Goal: Information Seeking & Learning: Check status

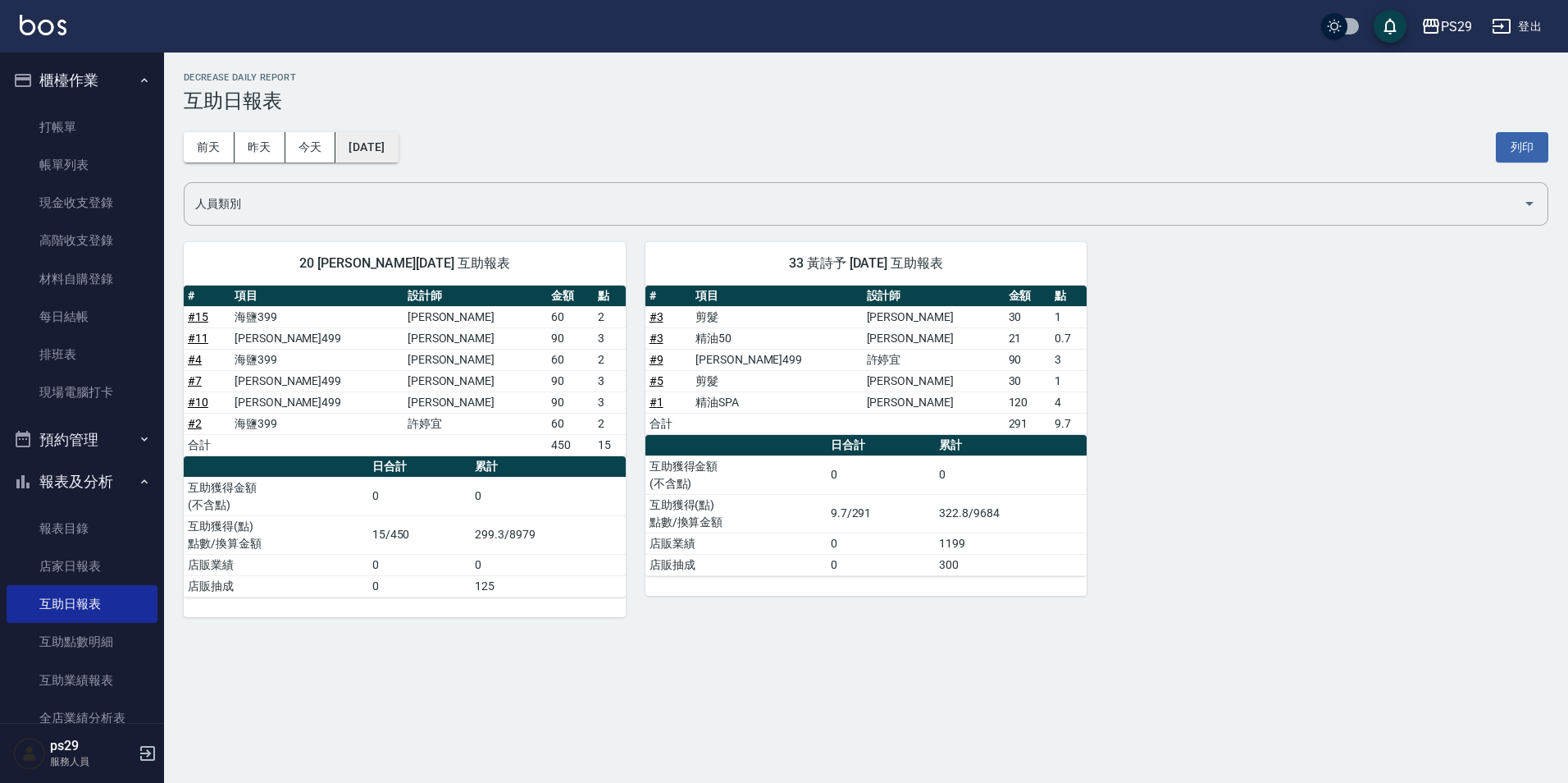
scroll to position [164, 0]
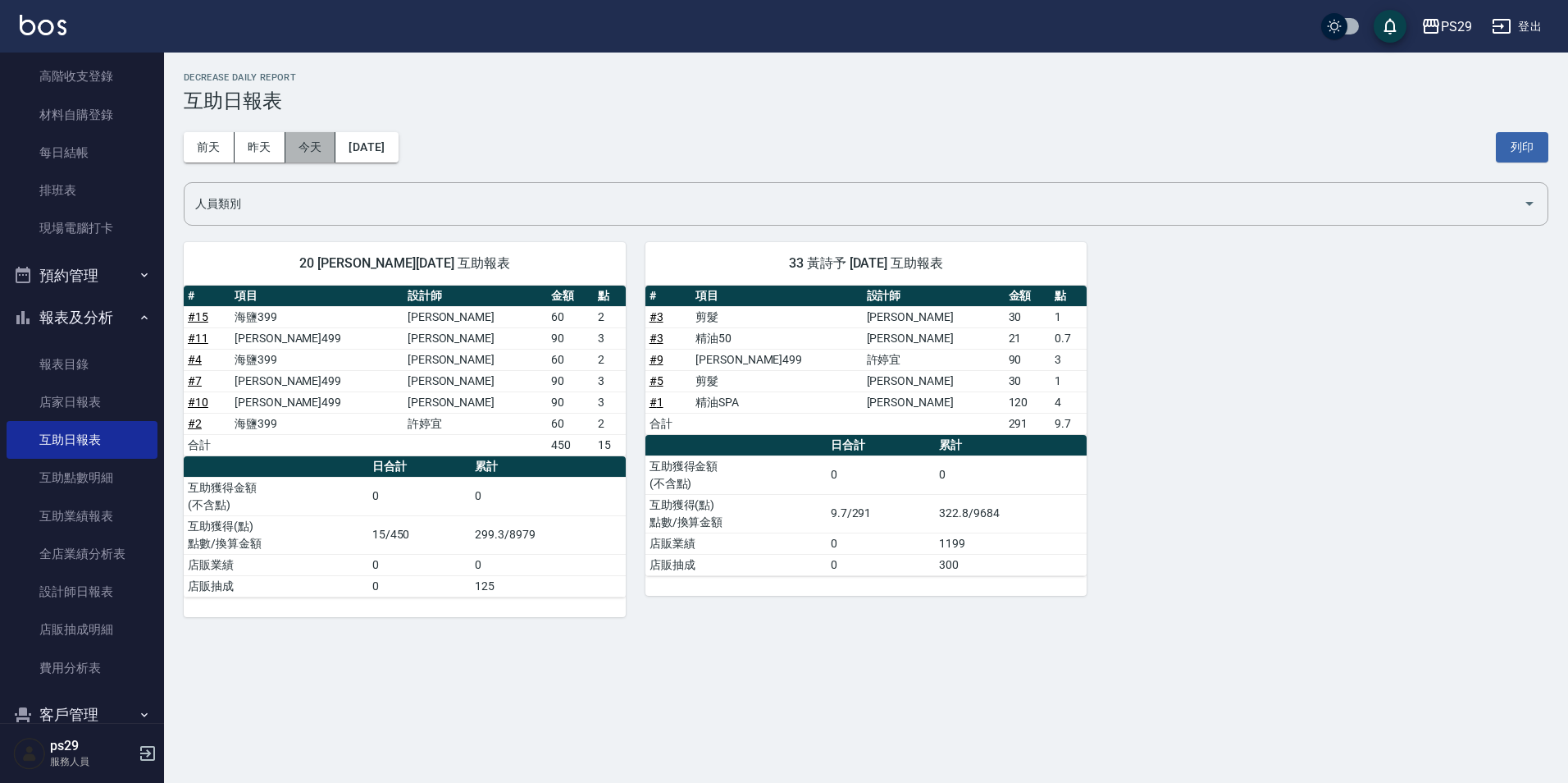
click at [319, 154] on button "今天" at bounding box center [311, 147] width 51 height 30
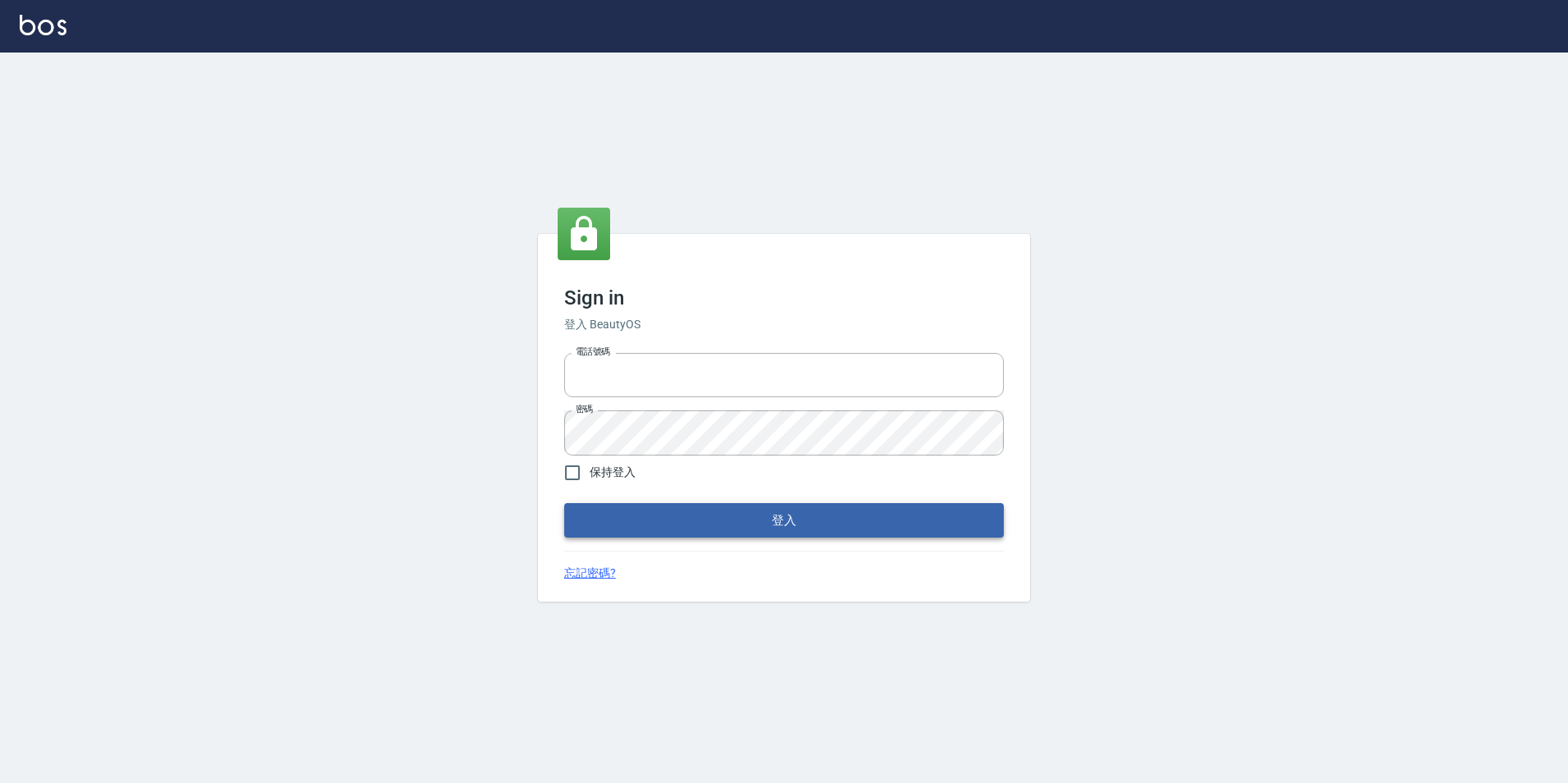
type input "0422269797"
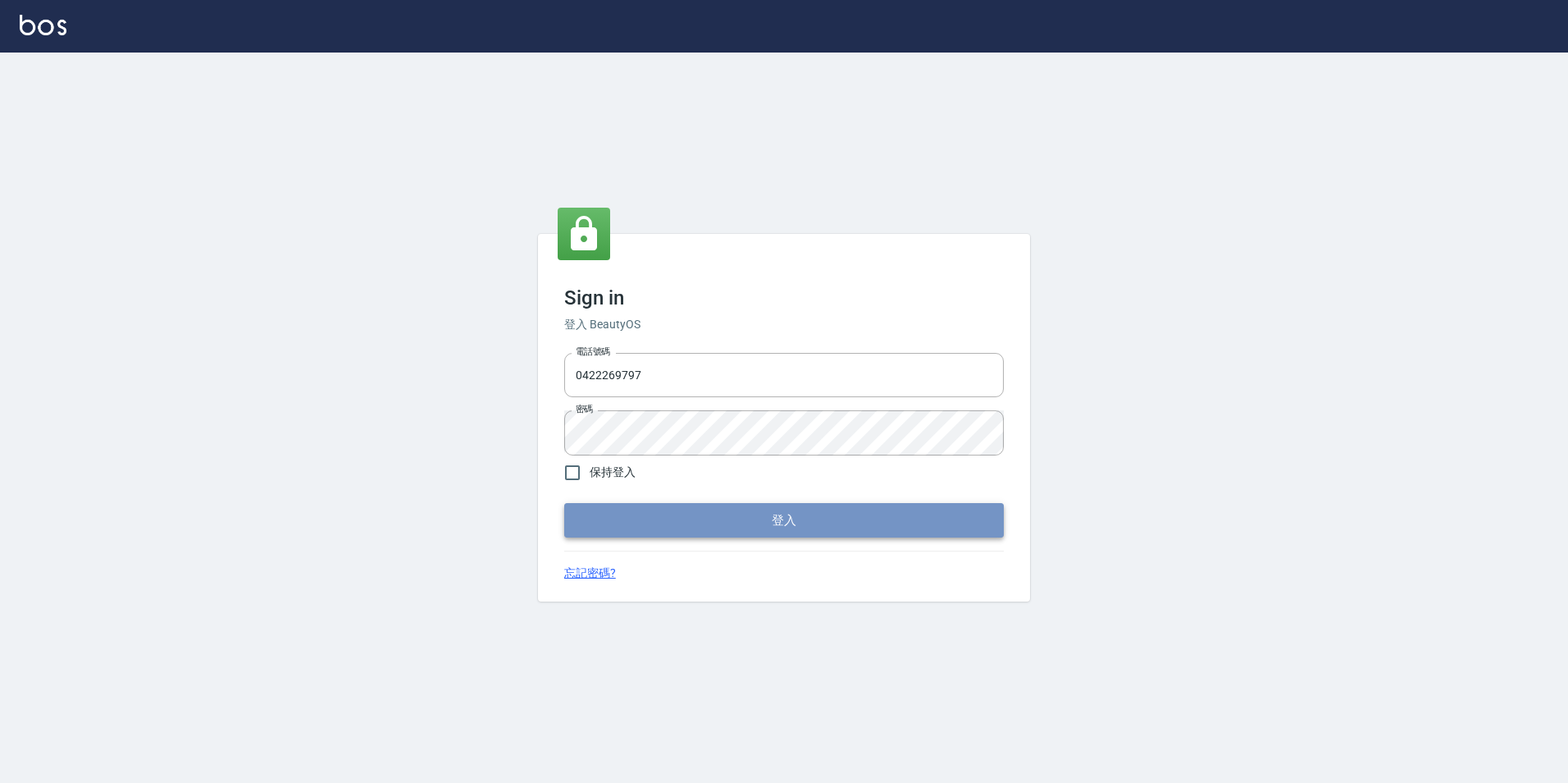
click at [738, 524] on button "登入" at bounding box center [784, 520] width 439 height 35
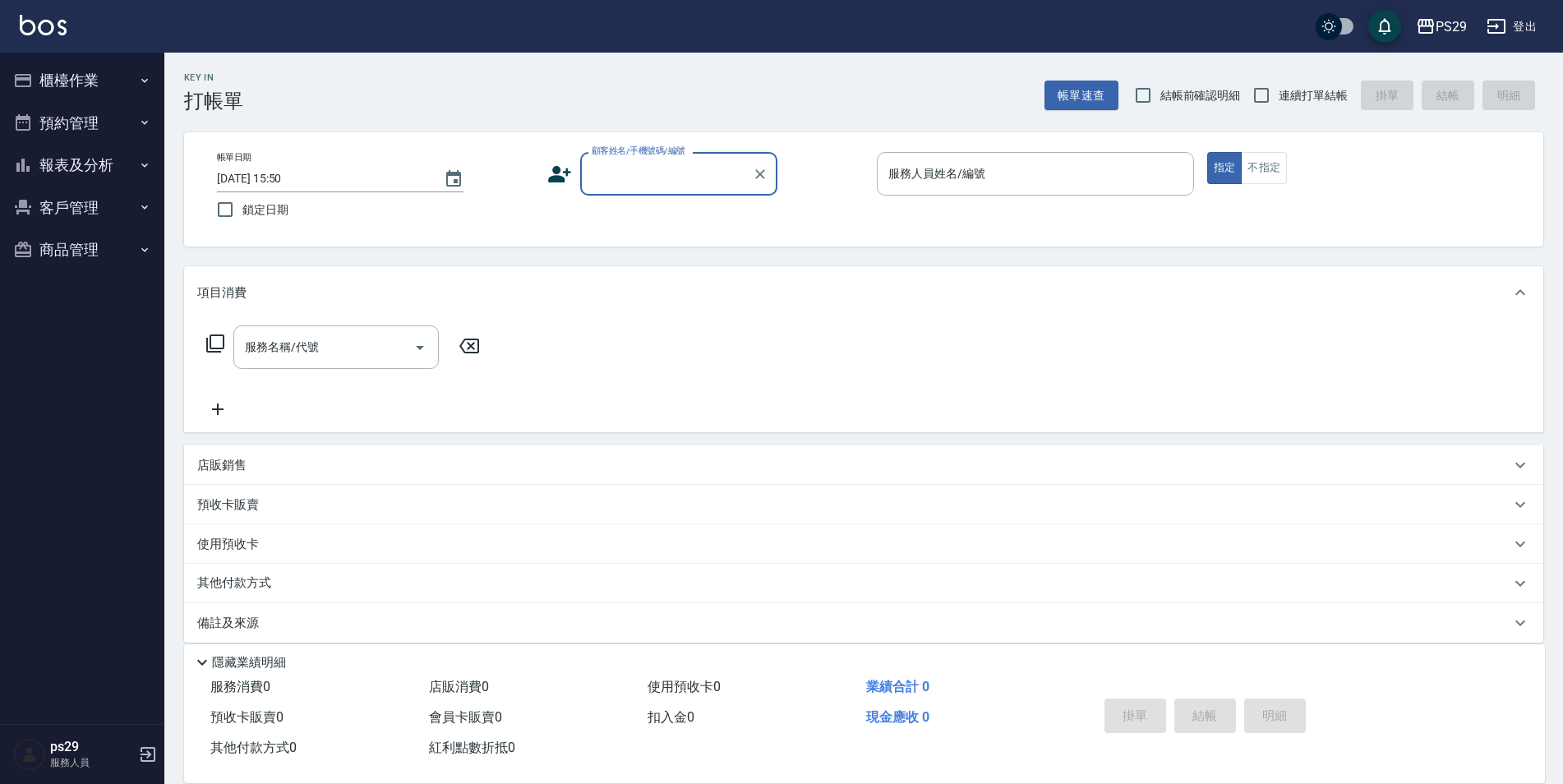
click at [78, 188] on button "客戶管理" at bounding box center [82, 208] width 151 height 43
click at [86, 179] on button "報表及分析" at bounding box center [82, 165] width 151 height 43
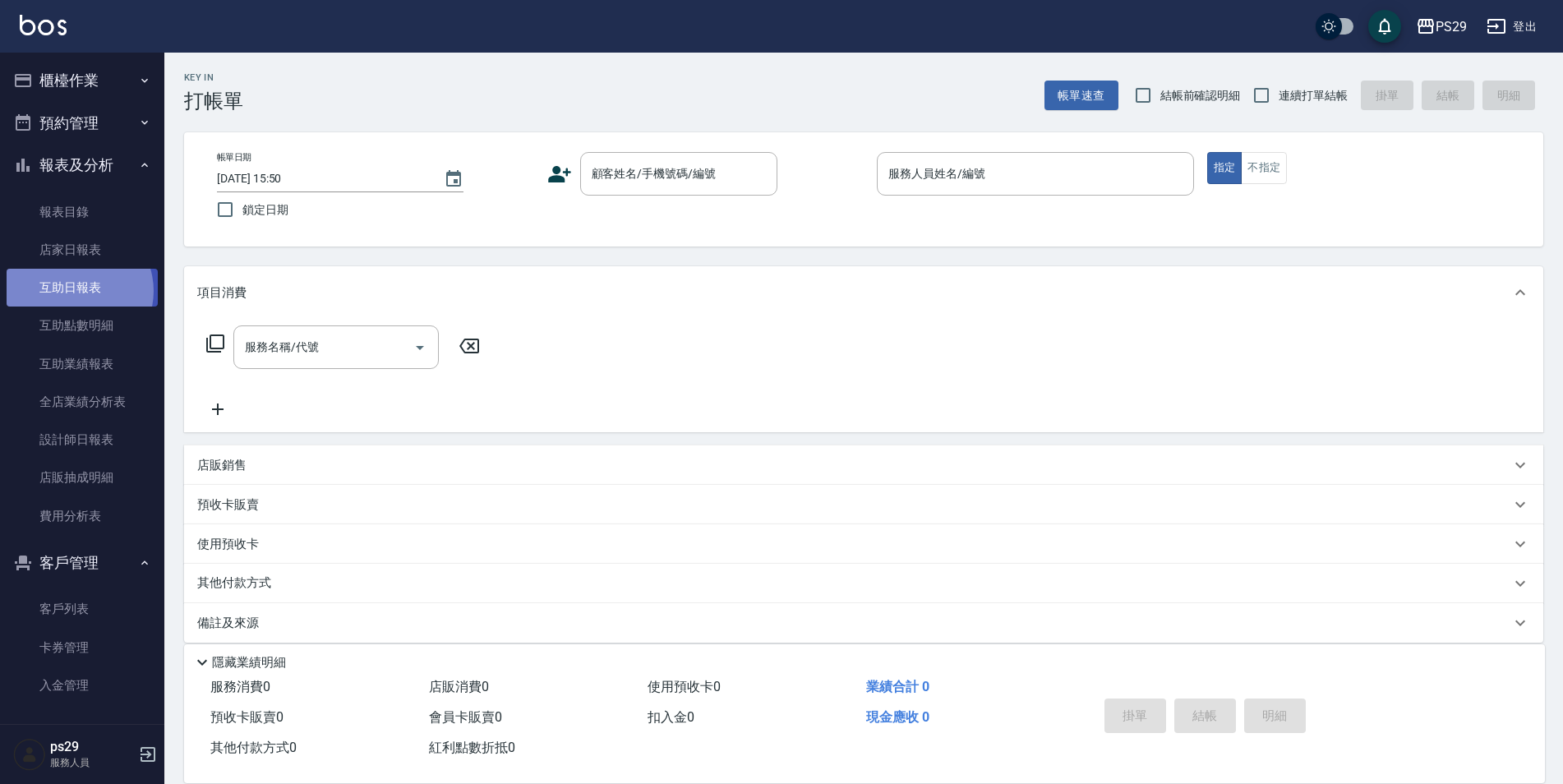
click at [76, 291] on link "互助日報表" at bounding box center [82, 287] width 151 height 38
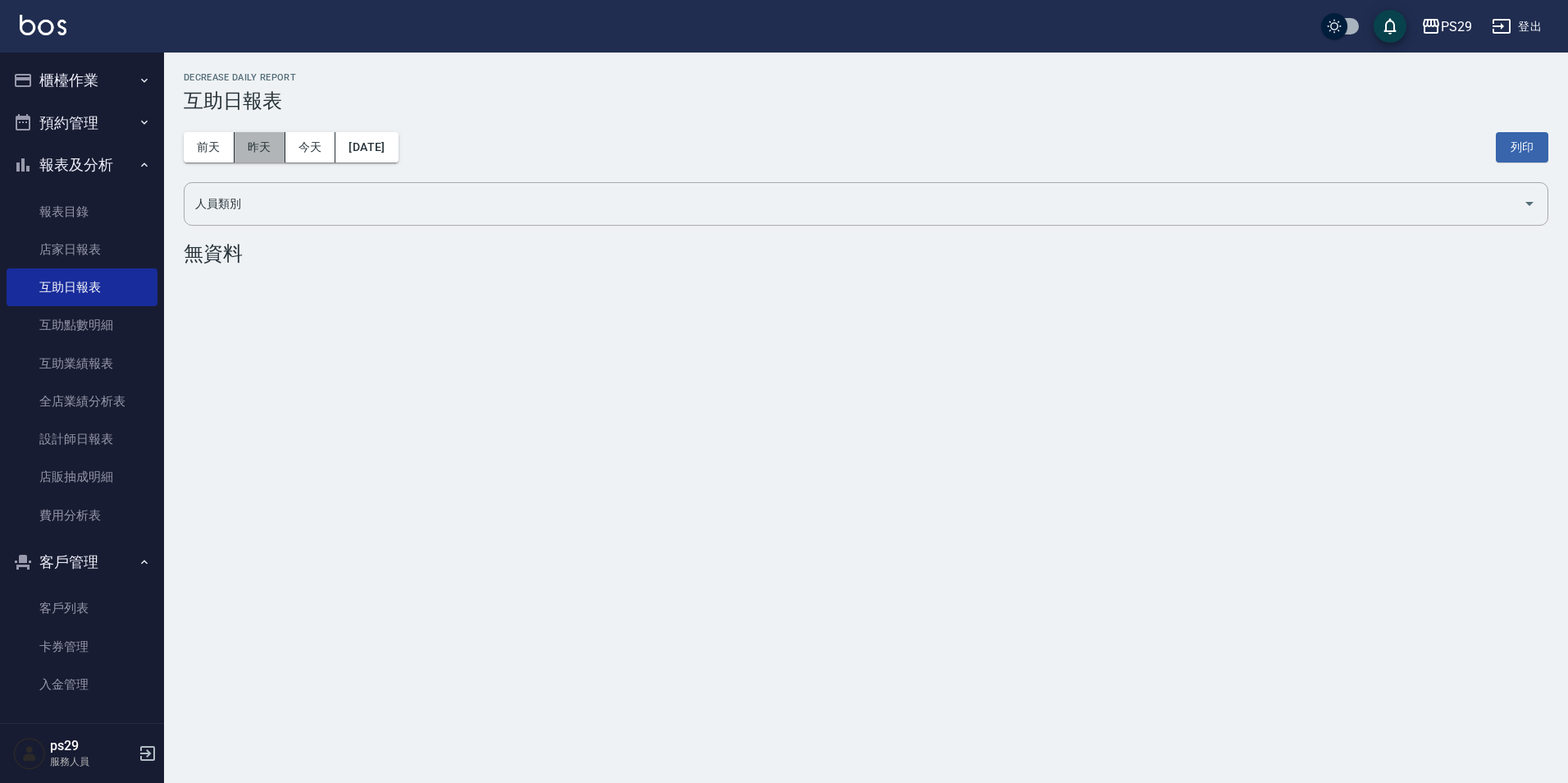
click at [262, 138] on button "昨天" at bounding box center [260, 147] width 51 height 30
click at [268, 140] on button "昨天" at bounding box center [260, 147] width 51 height 30
click at [348, 137] on button "[DATE]" at bounding box center [366, 147] width 63 height 30
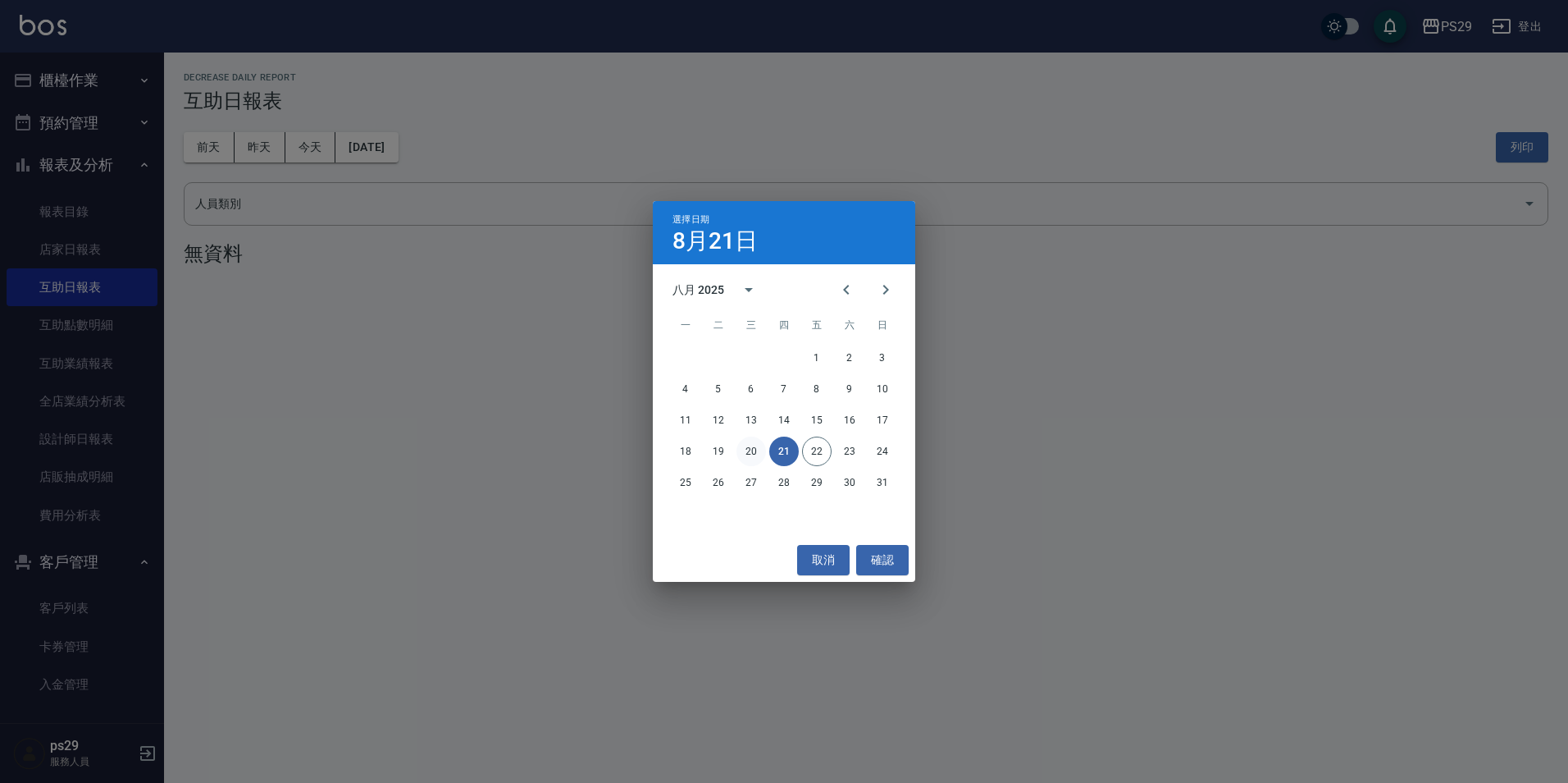
click at [755, 449] on button "20" at bounding box center [752, 451] width 30 height 30
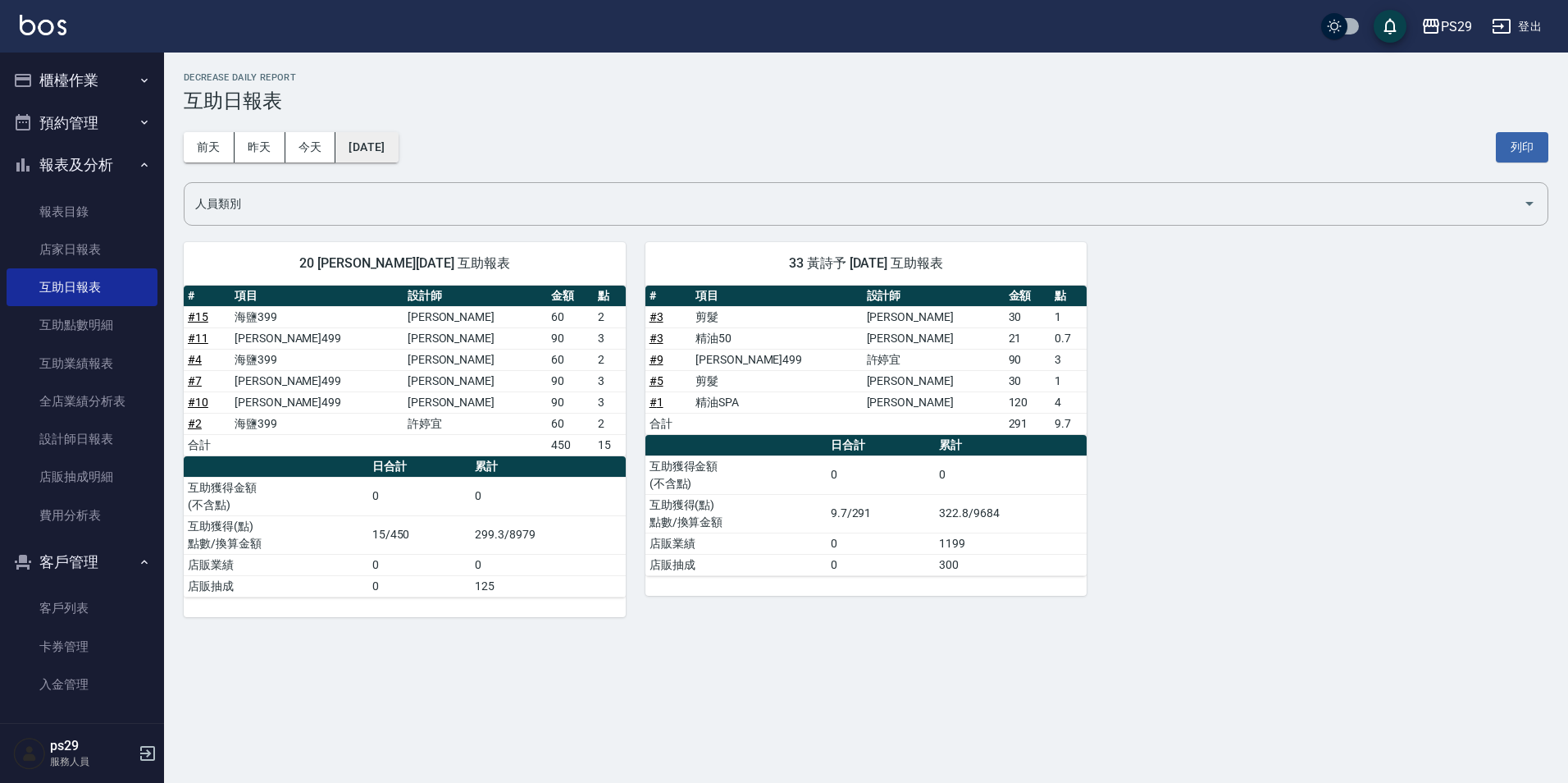
click at [377, 142] on button "[DATE]" at bounding box center [366, 147] width 63 height 30
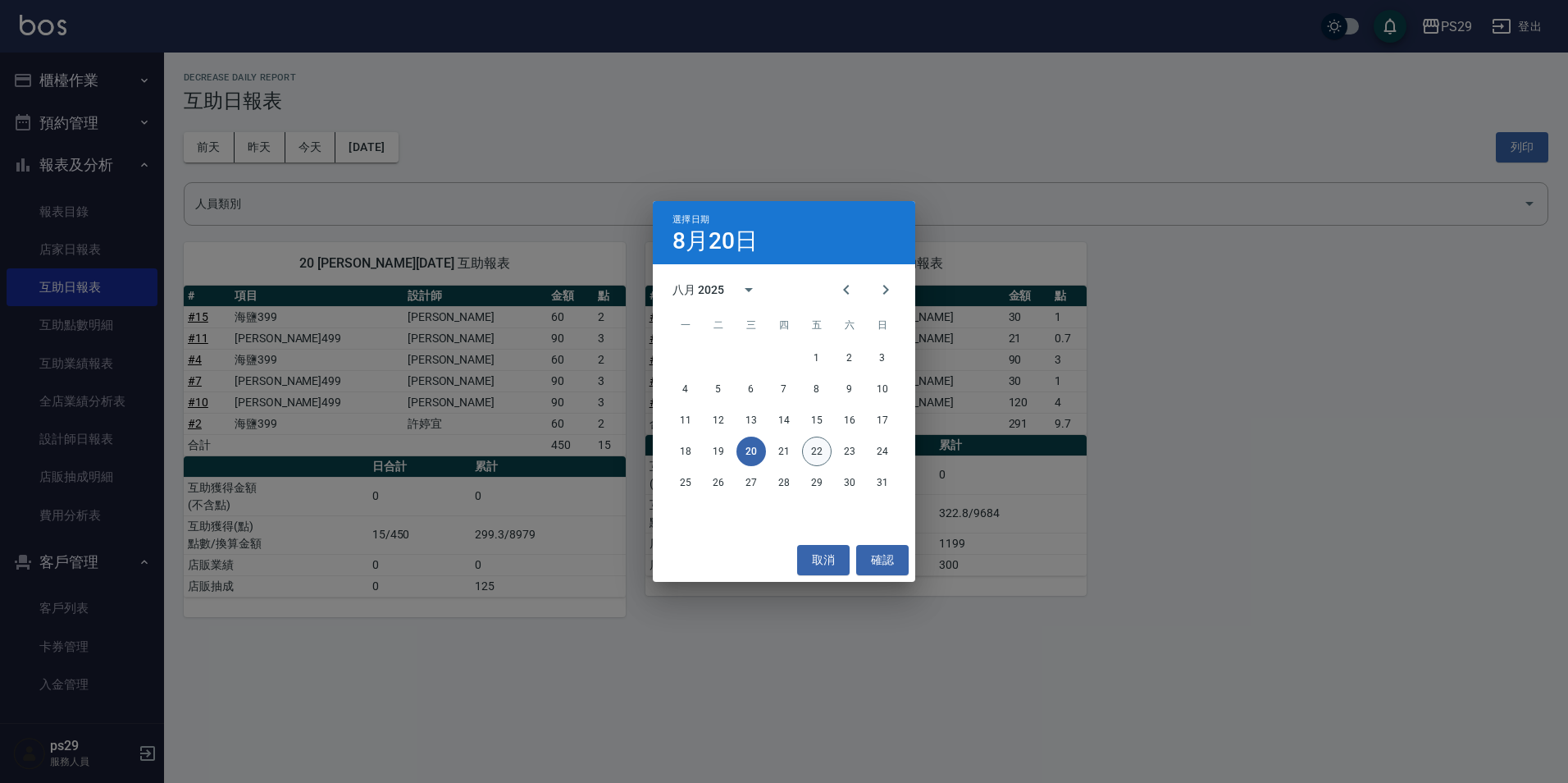
click at [819, 451] on button "22" at bounding box center [817, 451] width 30 height 30
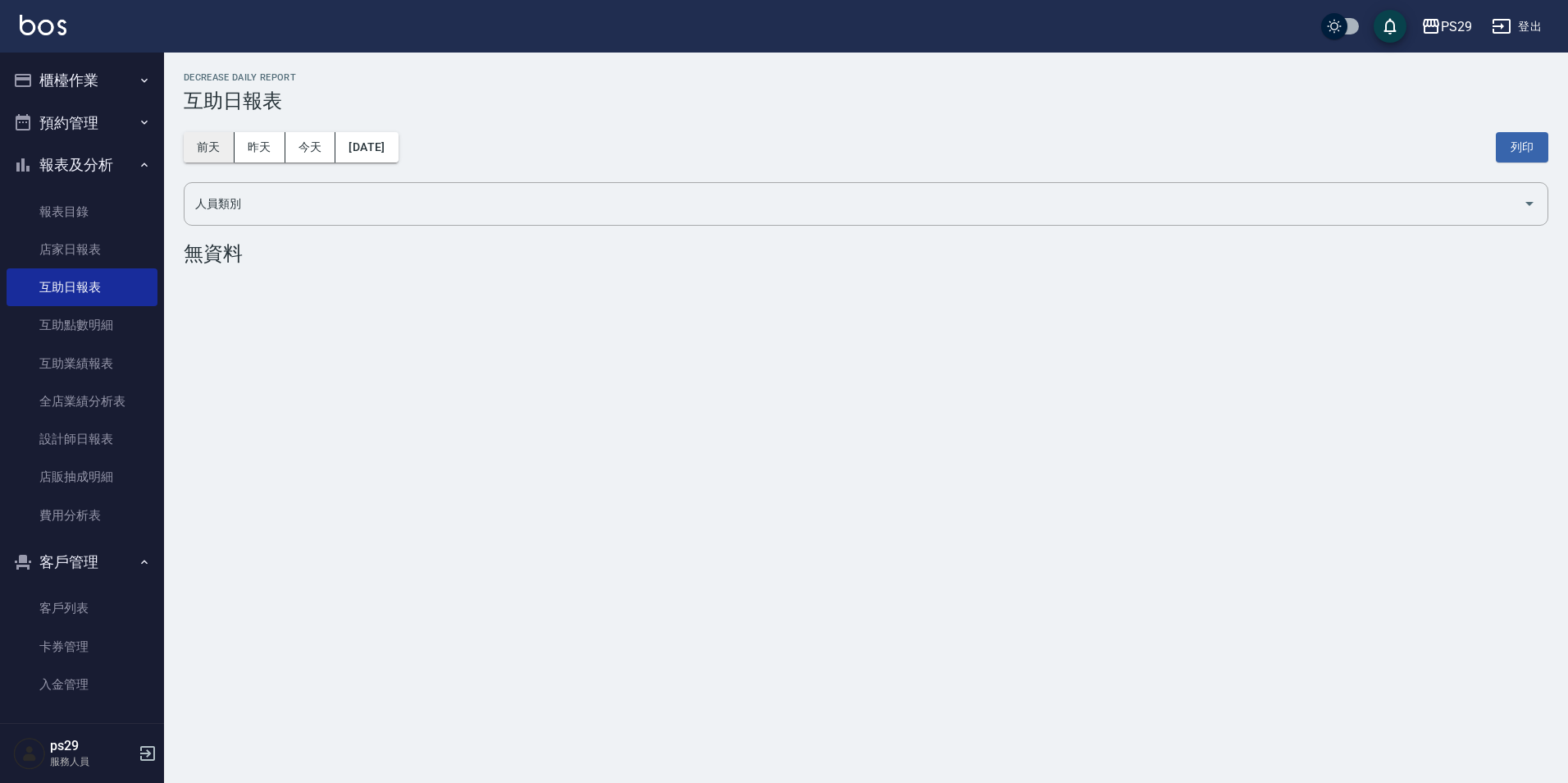
click at [206, 149] on button "前天" at bounding box center [209, 147] width 51 height 30
